Goal: Transaction & Acquisition: Book appointment/travel/reservation

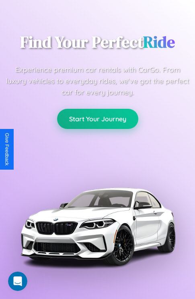
click at [97, 119] on button "Start Your Journey" at bounding box center [97, 119] width 81 height 20
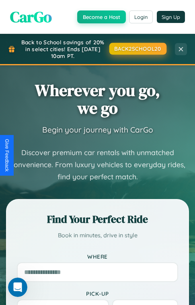
click at [137, 48] on button "BACK2SCHOOL20" at bounding box center [137, 49] width 57 height 12
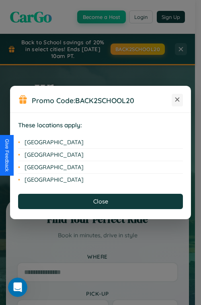
click at [177, 100] on icon at bounding box center [177, 99] width 4 height 4
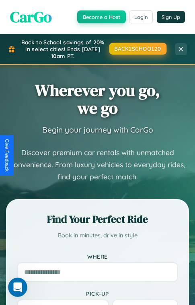
click at [137, 49] on button "BACK2SCHOOL20" at bounding box center [137, 49] width 57 height 12
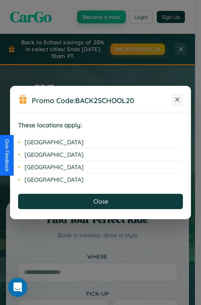
click at [177, 100] on icon at bounding box center [177, 99] width 4 height 4
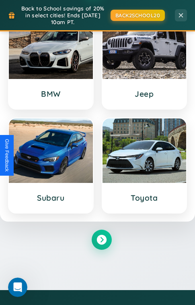
scroll to position [1739, 0]
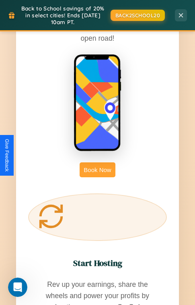
click at [97, 162] on button "Book Now" at bounding box center [97, 169] width 35 height 15
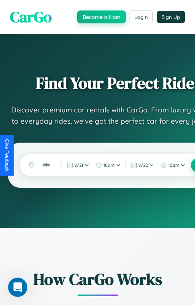
scroll to position [13, 0]
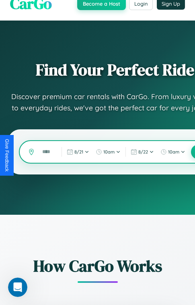
click at [47, 152] on input "text" at bounding box center [47, 152] width 18 height 14
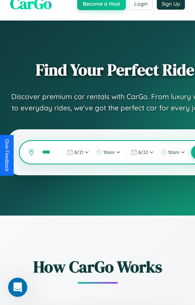
scroll to position [0, 0]
type input "*"
type input "*******"
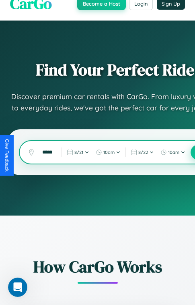
click at [194, 152] on button at bounding box center [198, 151] width 15 height 15
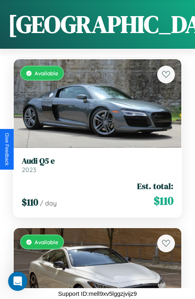
scroll to position [2331, 0]
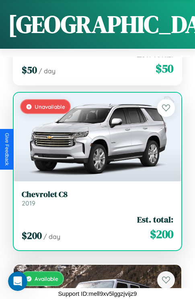
click at [95, 223] on div "$ 200 / day Est. total: $ 200" at bounding box center [98, 227] width 152 height 29
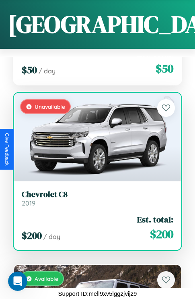
click at [95, 223] on div "$ 200 / day Est. total: $ 200" at bounding box center [98, 227] width 152 height 29
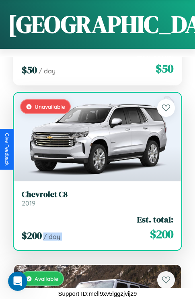
click at [95, 223] on div "$ 200 / day Est. total: $ 200" at bounding box center [98, 227] width 152 height 29
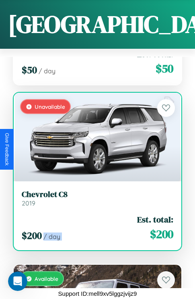
click at [95, 223] on div "$ 200 / day Est. total: $ 200" at bounding box center [98, 227] width 152 height 29
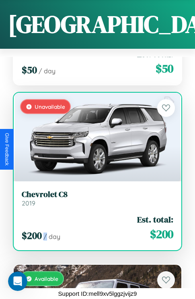
click at [95, 223] on div "$ 200 / day Est. total: $ 200" at bounding box center [98, 227] width 152 height 29
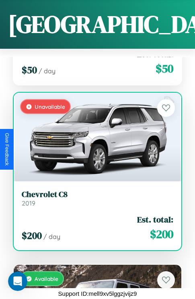
click at [95, 193] on h3 "Chevrolet C8" at bounding box center [98, 194] width 152 height 10
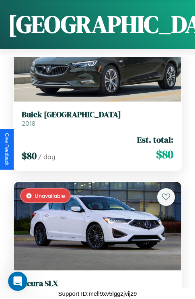
scroll to position [19531, 0]
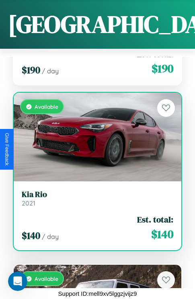
click at [95, 132] on div "Available" at bounding box center [98, 137] width 168 height 89
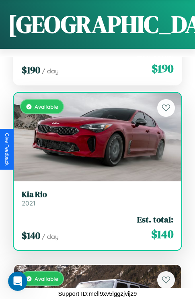
click at [95, 132] on div "Available" at bounding box center [98, 137] width 168 height 89
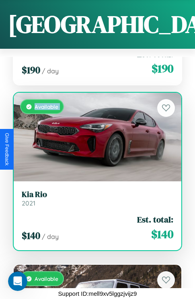
click at [95, 132] on div "Available" at bounding box center [98, 137] width 168 height 89
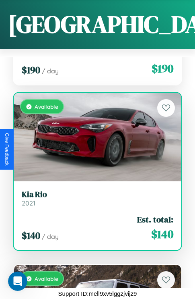
click at [95, 132] on div "Available" at bounding box center [98, 137] width 168 height 89
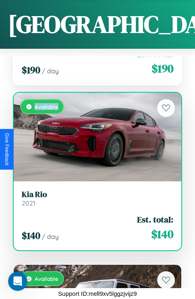
click at [95, 132] on div "Available" at bounding box center [98, 137] width 168 height 89
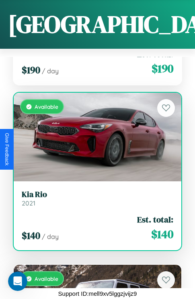
click at [95, 193] on h3 "Kia Rio" at bounding box center [98, 194] width 152 height 10
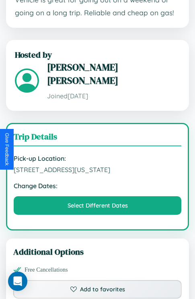
scroll to position [647, 0]
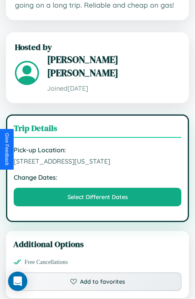
click at [97, 157] on span "[STREET_ADDRESS][US_STATE]" at bounding box center [98, 161] width 168 height 8
click at [97, 157] on span "557 Oak Street Houston Texas 55654 United States" at bounding box center [98, 161] width 168 height 8
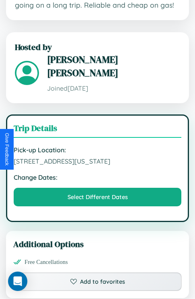
click at [97, 157] on span "557 Oak Street Houston Texas 55654 United States" at bounding box center [98, 161] width 168 height 8
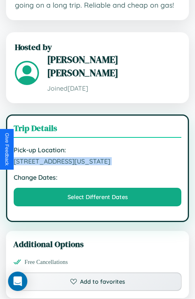
click at [97, 157] on span "557 Oak Street Houston Texas 55654 United States" at bounding box center [98, 161] width 168 height 8
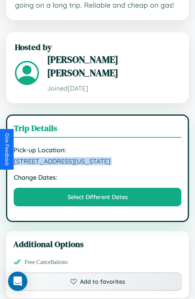
click at [97, 157] on span "557 Oak Street Houston Texas 55654 United States" at bounding box center [98, 161] width 168 height 8
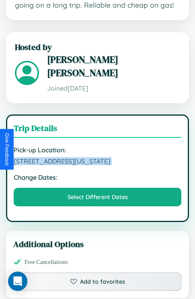
click at [97, 157] on span "557 Oak Street Houston Texas 55654 United States" at bounding box center [98, 161] width 168 height 8
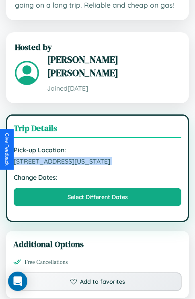
click at [97, 157] on span "557 Oak Street Houston Texas 55654 United States" at bounding box center [98, 161] width 168 height 8
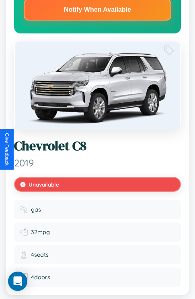
scroll to position [157, 0]
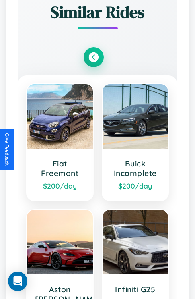
scroll to position [1056, 0]
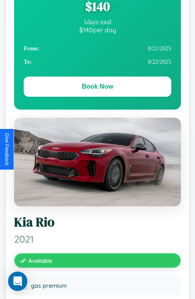
scroll to position [0, 0]
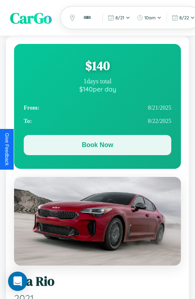
click at [97, 146] on button "Book Now" at bounding box center [98, 145] width 148 height 20
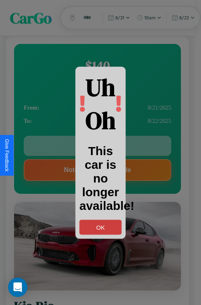
click at [101, 227] on button "OK" at bounding box center [101, 226] width 42 height 15
